Goal: Check status: Check status

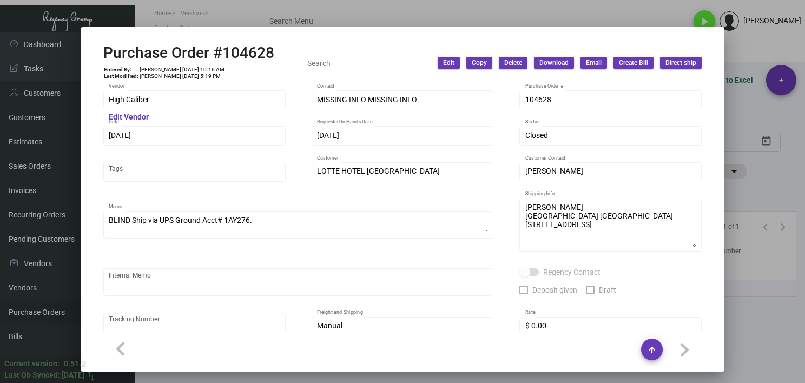
scroll to position [54, 0]
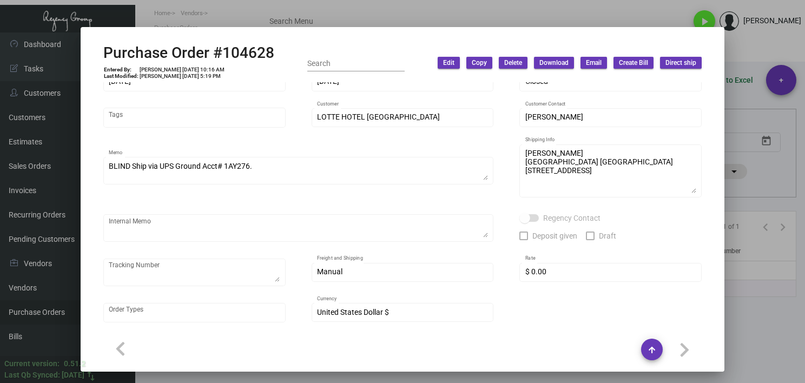
click at [383, 17] on div at bounding box center [402, 191] width 805 height 383
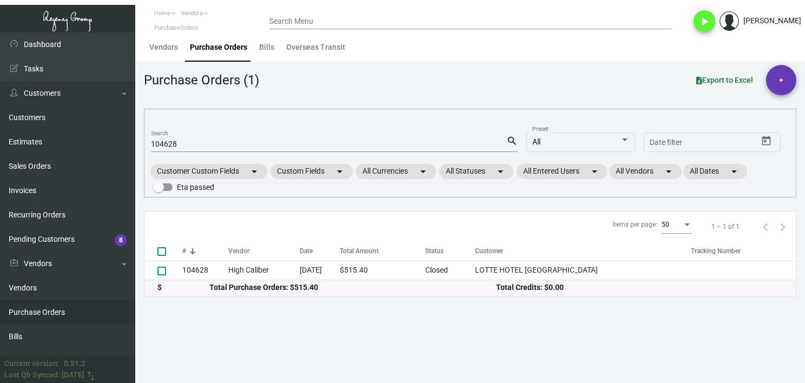
click at [171, 143] on input "104628" at bounding box center [328, 144] width 355 height 9
paste input "99388"
type input "99388"
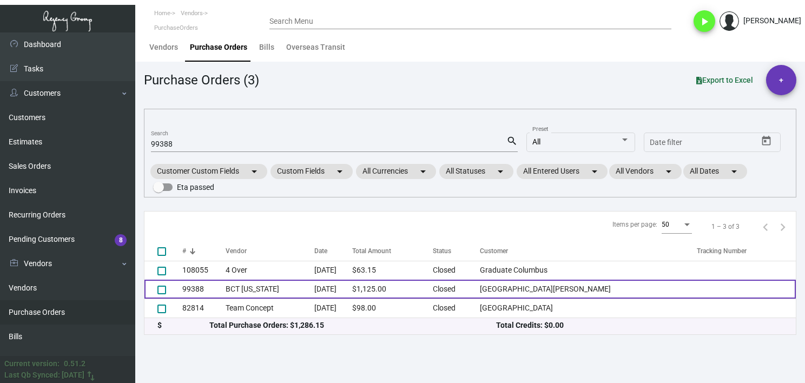
click at [188, 281] on td "99388" at bounding box center [203, 289] width 43 height 19
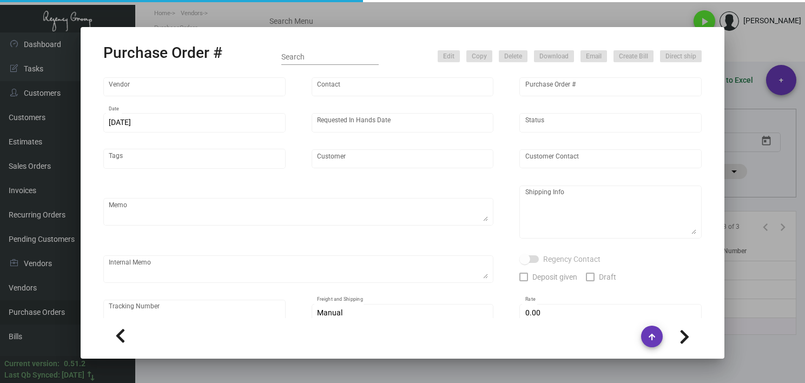
type input "BCT [US_STATE]"
type input "[PERSON_NAME]"
type input "99388"
type input "[DATE]"
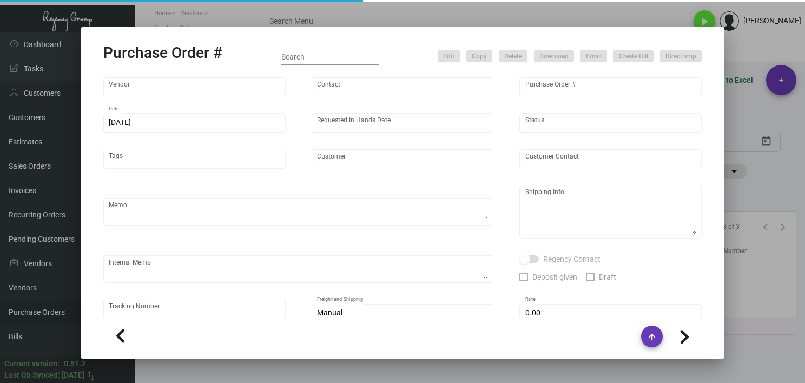
type input "[GEOGRAPHIC_DATA][PERSON_NAME]"
type input "[PERSON_NAME]"
type textarea "***ANY PRICE DISCREPANCY MUST BE CALLED OUT PRIOR TO PROCEEDING WITH THIS ORDER…"
type textarea "[GEOGRAPHIC_DATA][PERSON_NAME] - [PERSON_NAME] [STREET_ADDRESS][US_STATE]"
type input "$ 0.00"
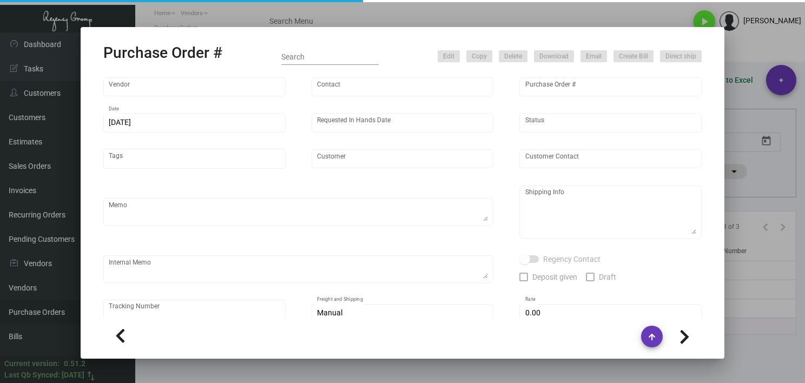
type input "United States Dollar $"
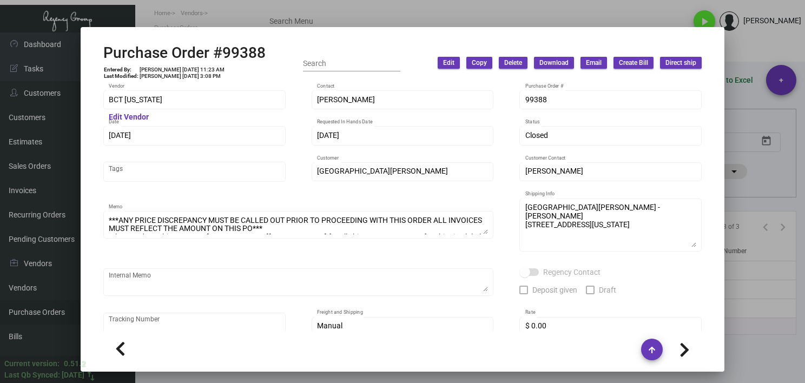
click at [334, 15] on div at bounding box center [402, 191] width 805 height 383
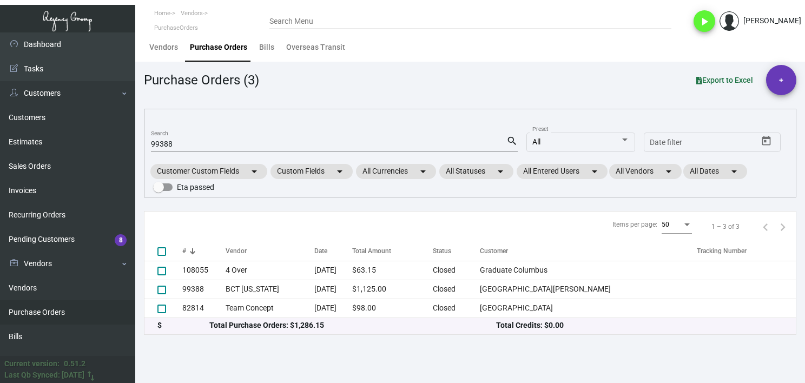
click at [167, 137] on div "99388 Search" at bounding box center [328, 143] width 355 height 17
click at [170, 142] on input "99388" at bounding box center [328, 144] width 355 height 9
paste input "6"
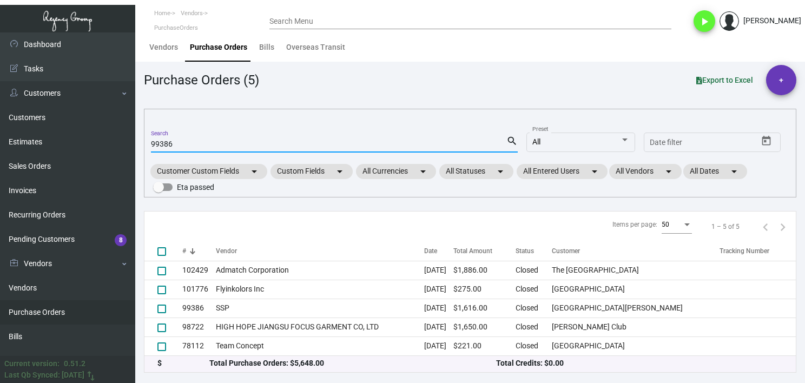
type input "99386"
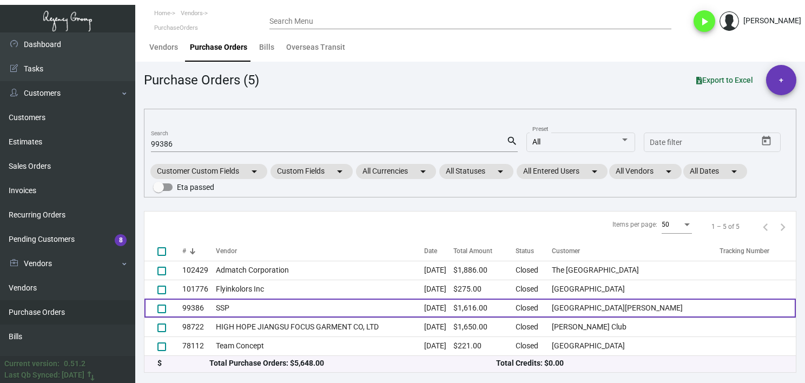
click at [234, 312] on td "SSP" at bounding box center [320, 308] width 209 height 19
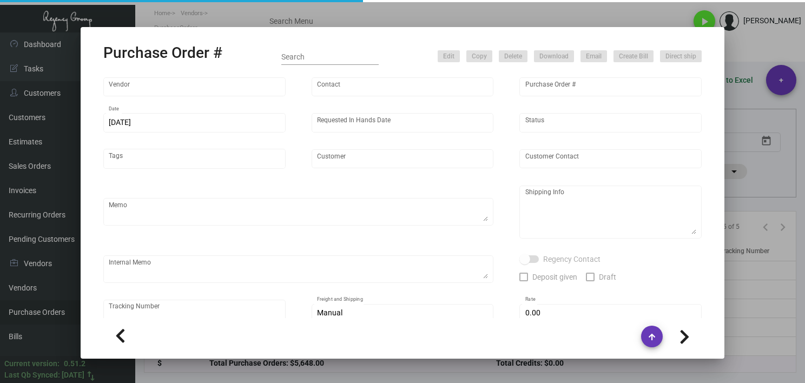
type input "SSP"
type input "[PERSON_NAME]"
type input "99386"
type input "[DATE]"
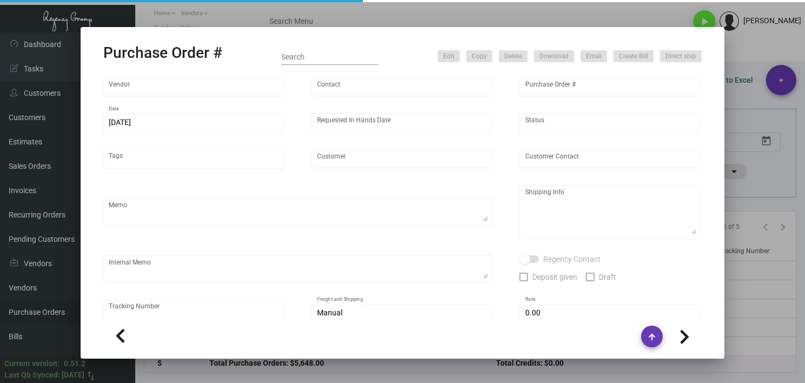
type input "[GEOGRAPHIC_DATA][PERSON_NAME]"
type input "[PERSON_NAME]"
type textarea "***ANY PRICE DISCREPANCY MUST BE CALLED OUT PRIOR TO PROCEEDING WITH THIS ORDER…"
type textarea "[GEOGRAPHIC_DATA][PERSON_NAME] - [PERSON_NAME] [STREET_ADDRESS][US_STATE]"
type input "$ 0.00"
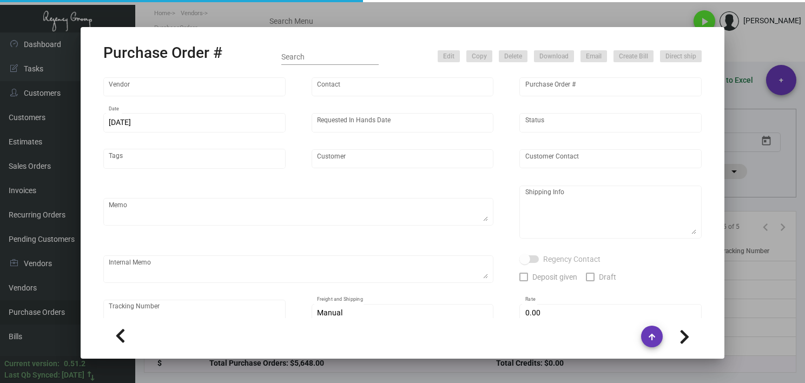
type input "United States Dollar $"
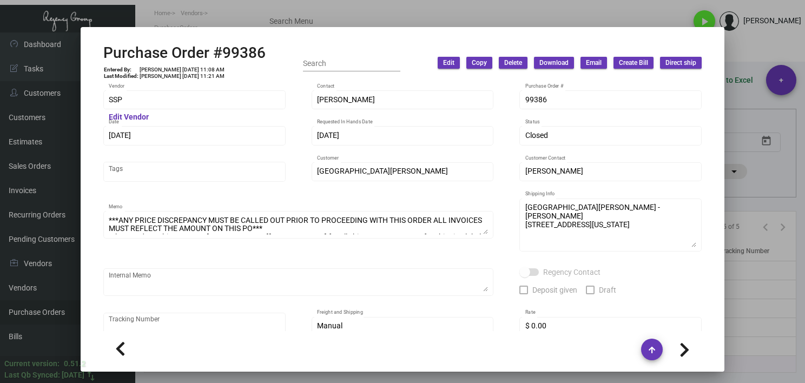
click at [91, 94] on div "SSP Vendor Edit Vendor [PERSON_NAME] Contact 99386 Purchase Order # [DATE] Date…" at bounding box center [402, 206] width 624 height 249
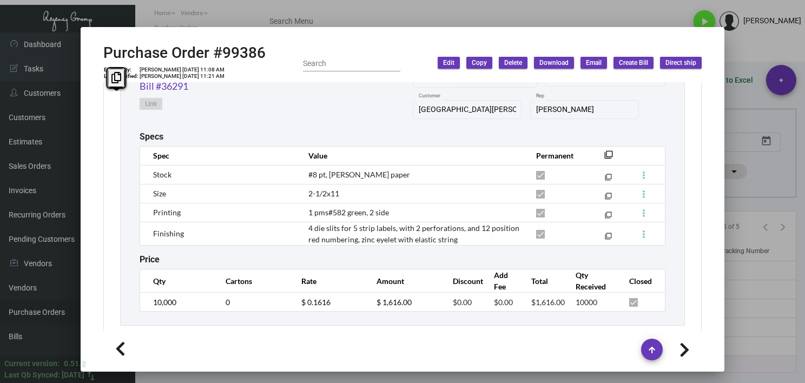
scroll to position [541, 0]
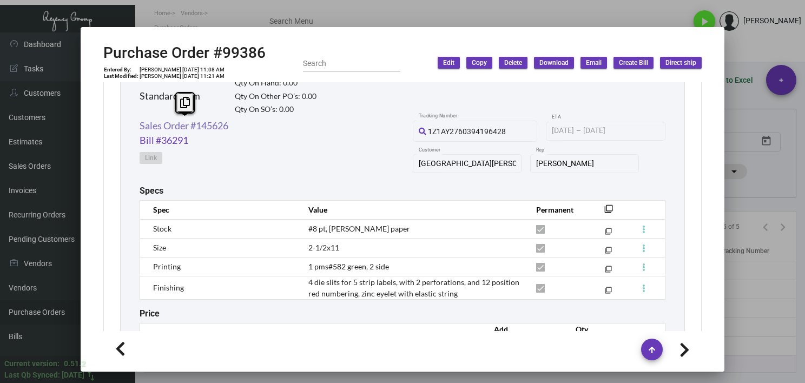
drag, startPoint x: 240, startPoint y: 130, endPoint x: 140, endPoint y: 126, distance: 100.7
click at [140, 126] on div "Sales Order #145626 Bill #36291 Link 1Z1AY2760394196428 Tracking Number [DATE] …" at bounding box center [403, 151] width 526 height 67
copy link "Sales Order #145626"
click at [294, 19] on div at bounding box center [402, 191] width 805 height 383
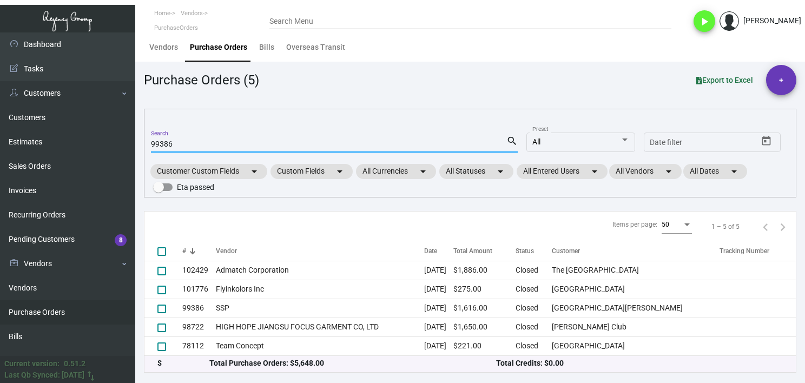
click at [158, 148] on input "99386" at bounding box center [328, 144] width 355 height 9
paste input "8"
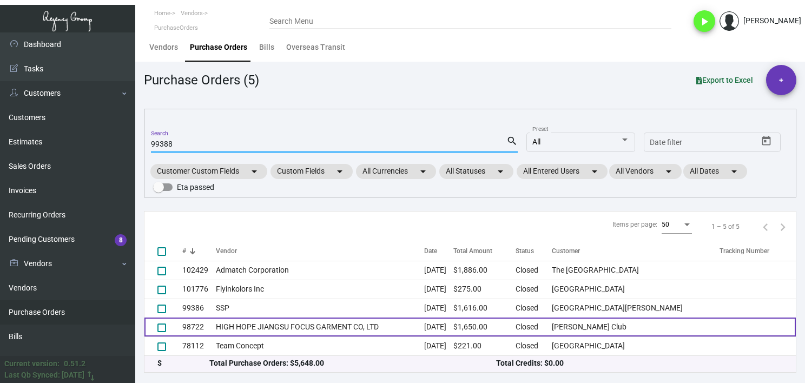
type input "99388"
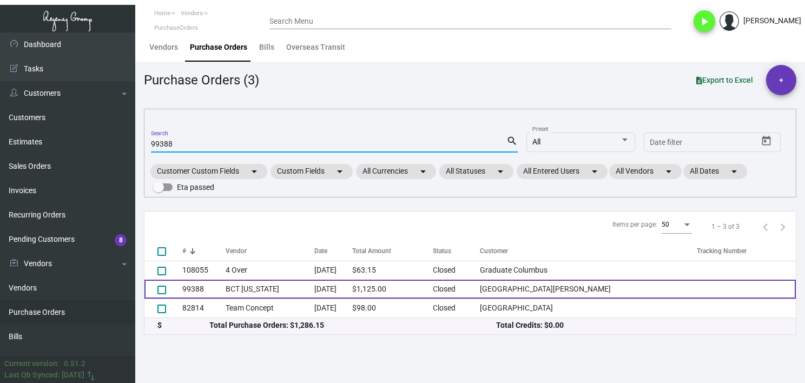
click at [218, 282] on td "99388" at bounding box center [203, 289] width 43 height 19
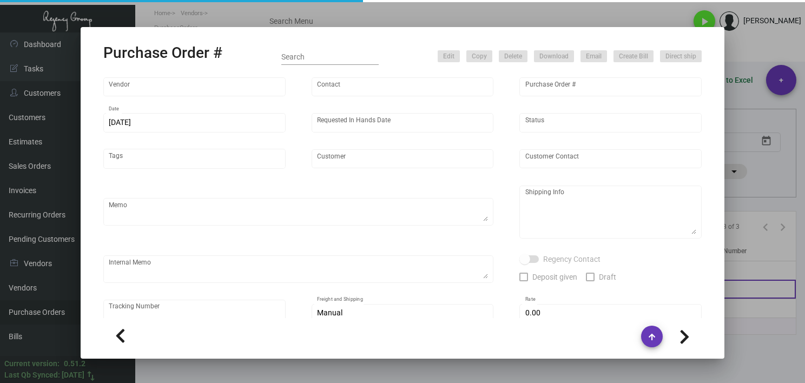
type input "BCT [US_STATE]"
type input "[PERSON_NAME]"
type input "99388"
type input "[DATE]"
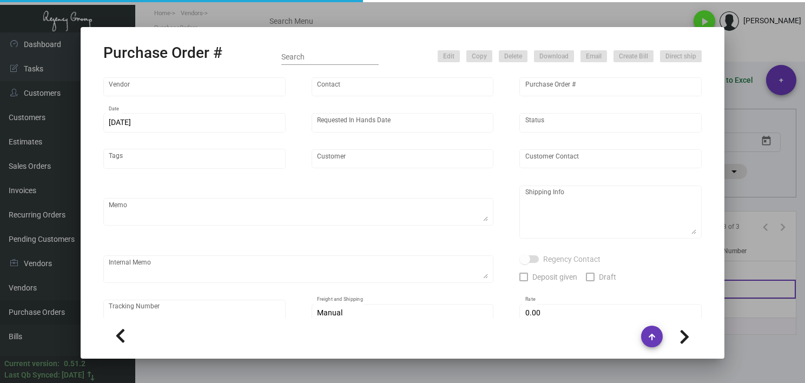
type input "[GEOGRAPHIC_DATA][PERSON_NAME]"
type input "[PERSON_NAME]"
type textarea "***ANY PRICE DISCREPANCY MUST BE CALLED OUT PRIOR TO PROCEEDING WITH THIS ORDER…"
type textarea "[GEOGRAPHIC_DATA][PERSON_NAME] - [PERSON_NAME] [STREET_ADDRESS][US_STATE]"
type input "$ 0.00"
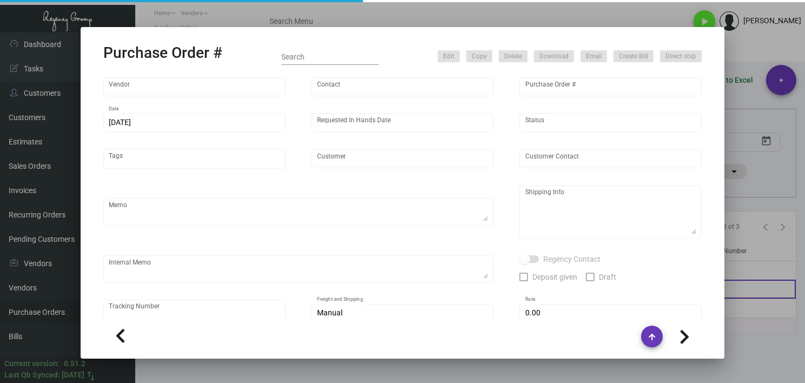
type input "United States Dollar $"
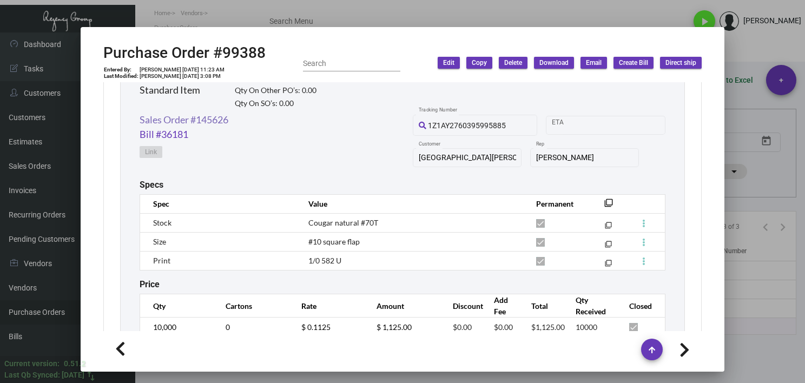
scroll to position [481, 0]
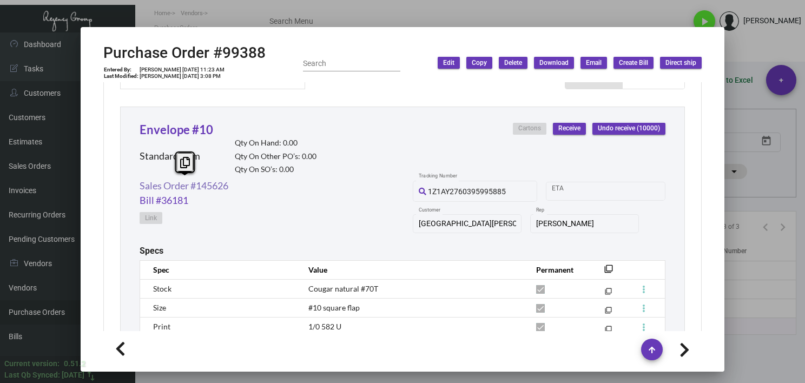
drag, startPoint x: 235, startPoint y: 185, endPoint x: 141, endPoint y: 186, distance: 94.7
click at [141, 186] on div "Sales Order #145626 Bill #36181 Link 1Z1AY2760395995885 Tracking Number Start d…" at bounding box center [403, 212] width 526 height 67
copy link "Sales Order #145626"
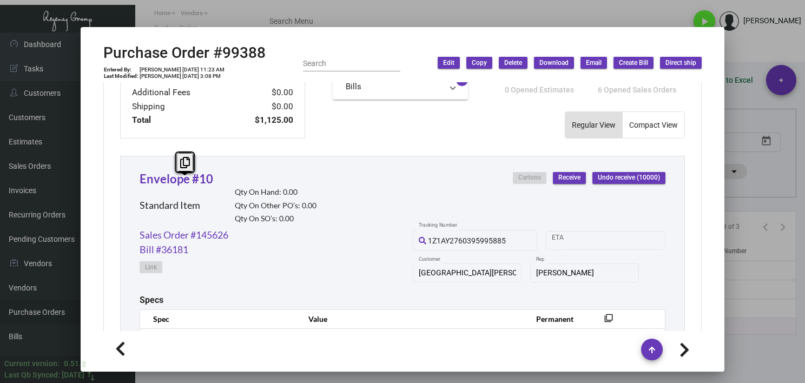
scroll to position [373, 0]
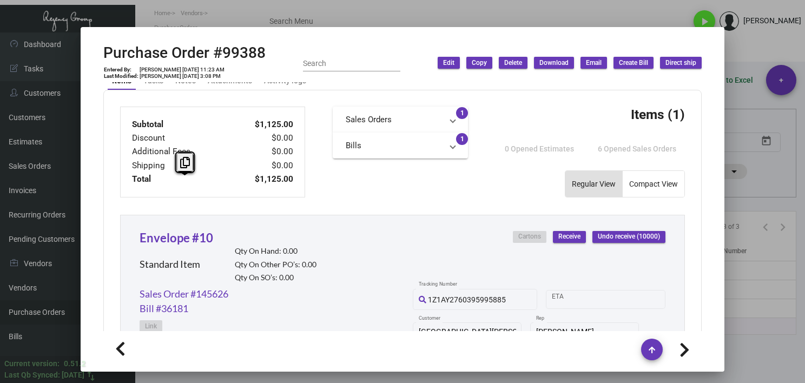
click at [752, 335] on div at bounding box center [402, 191] width 805 height 383
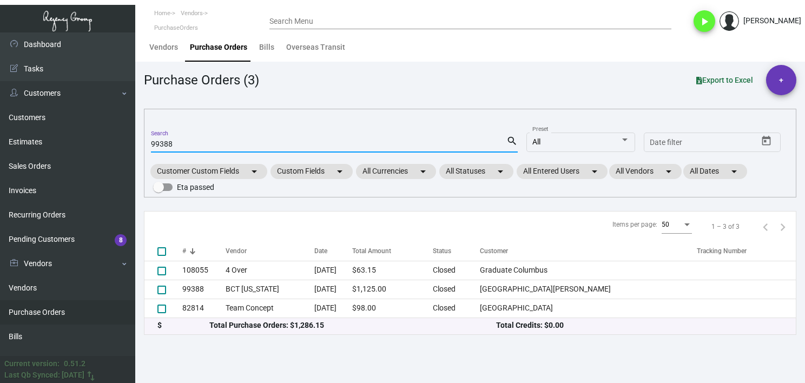
click at [151, 147] on input "99388" at bounding box center [328, 144] width 355 height 9
click at [161, 147] on input "99388" at bounding box center [328, 144] width 355 height 9
click at [160, 147] on input "99388" at bounding box center [328, 144] width 355 height 9
paste input "101802"
type input "101802"
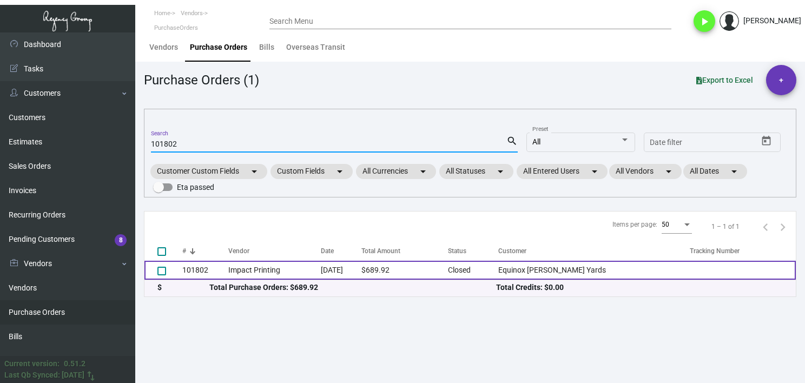
click at [274, 272] on td "Impact Printing" at bounding box center [274, 270] width 92 height 19
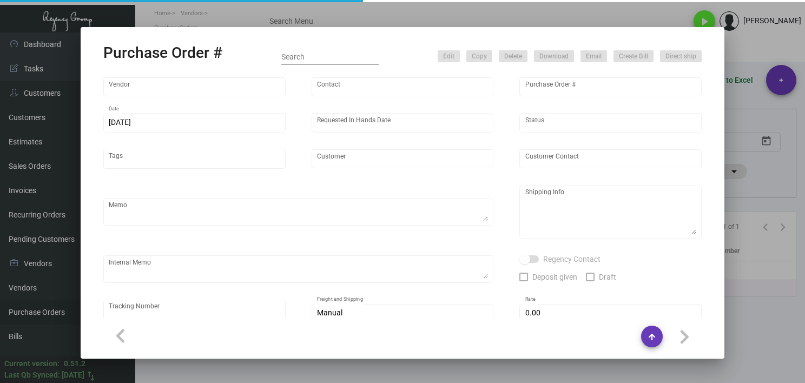
type input "Impact Printing"
type input "Impact Orders"
type input "101802"
type input "[DATE]"
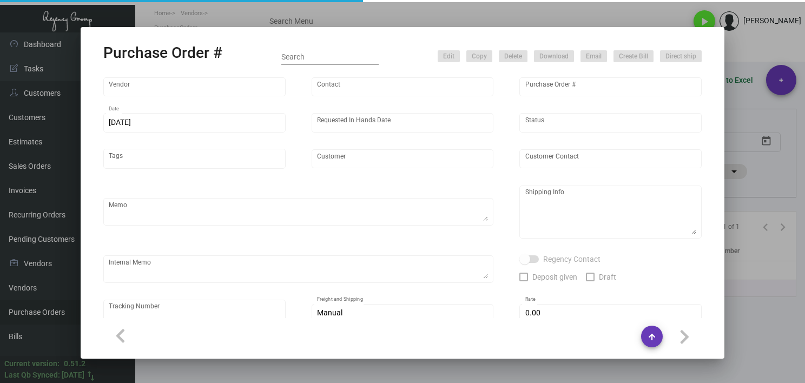
type input "Equinox [PERSON_NAME] Yards"
type textarea "PLEASE SEND PDF PROOFS TO OUR ART TEAM ; [EMAIL_ADDRESS][DOMAIN_NAME] WITH ME I…"
type textarea "Regency Group NJ - [PERSON_NAME] [STREET_ADDRESS]"
type textarea "10.25 - Vendor order #: 71842 // Proofs sent over; APPROVED. [DATE] Shipped for…"
checkbox input "true"
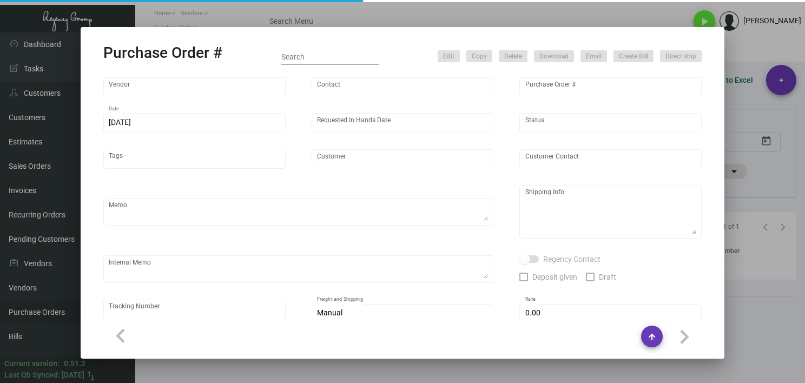
type input "$ 0.00"
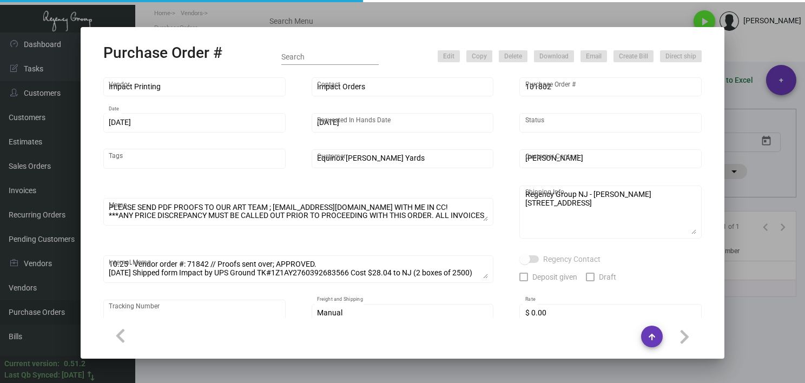
type input "United States Dollar $"
